Goal: Transaction & Acquisition: Purchase product/service

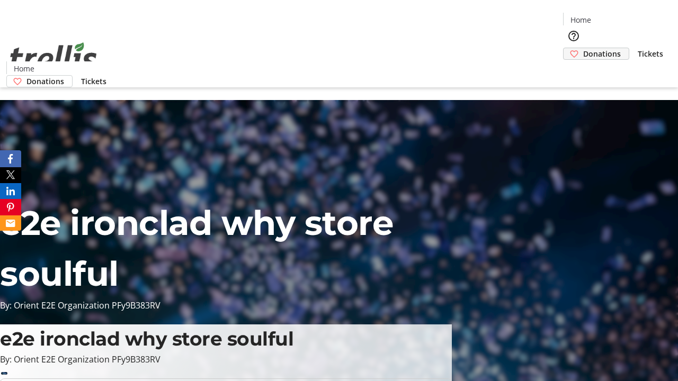
click at [583, 48] on span "Donations" at bounding box center [602, 53] width 38 height 11
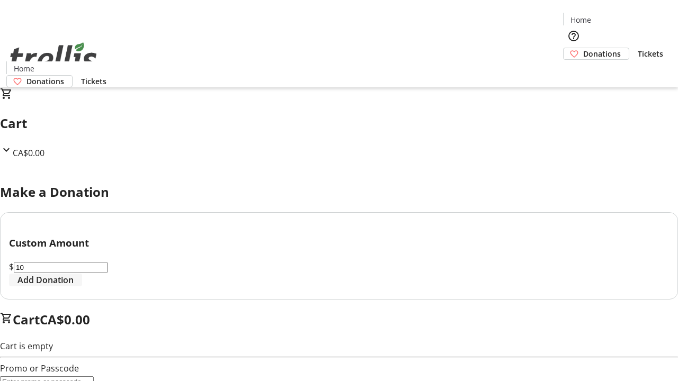
click at [74, 286] on span "Add Donation" at bounding box center [45, 280] width 56 height 13
select select "CA"
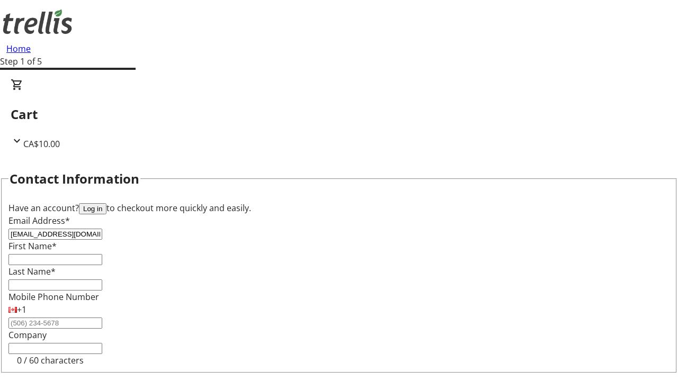
type input "[EMAIL_ADDRESS][DOMAIN_NAME]"
type input "[PERSON_NAME]"
type input "[STREET_ADDRESS][PERSON_NAME]"
type input "Kelowna"
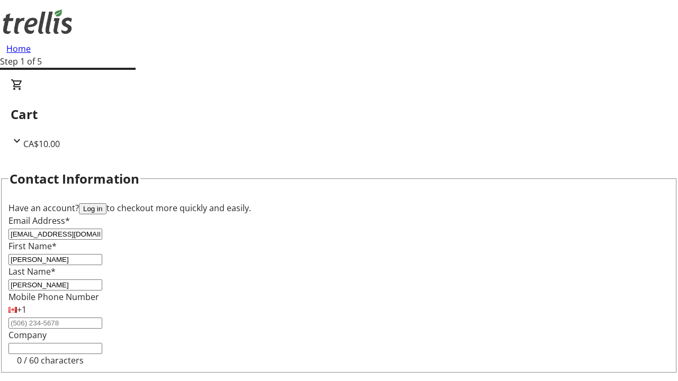
select select "BC"
type input "Kelowna"
type input "V1Y 0C2"
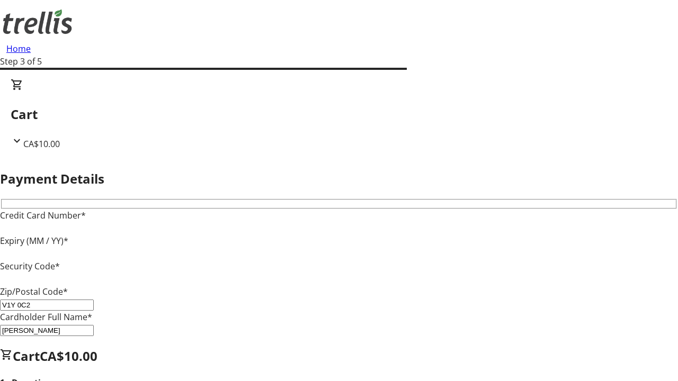
type input "V1Y 0C2"
